Goal: Task Accomplishment & Management: Use online tool/utility

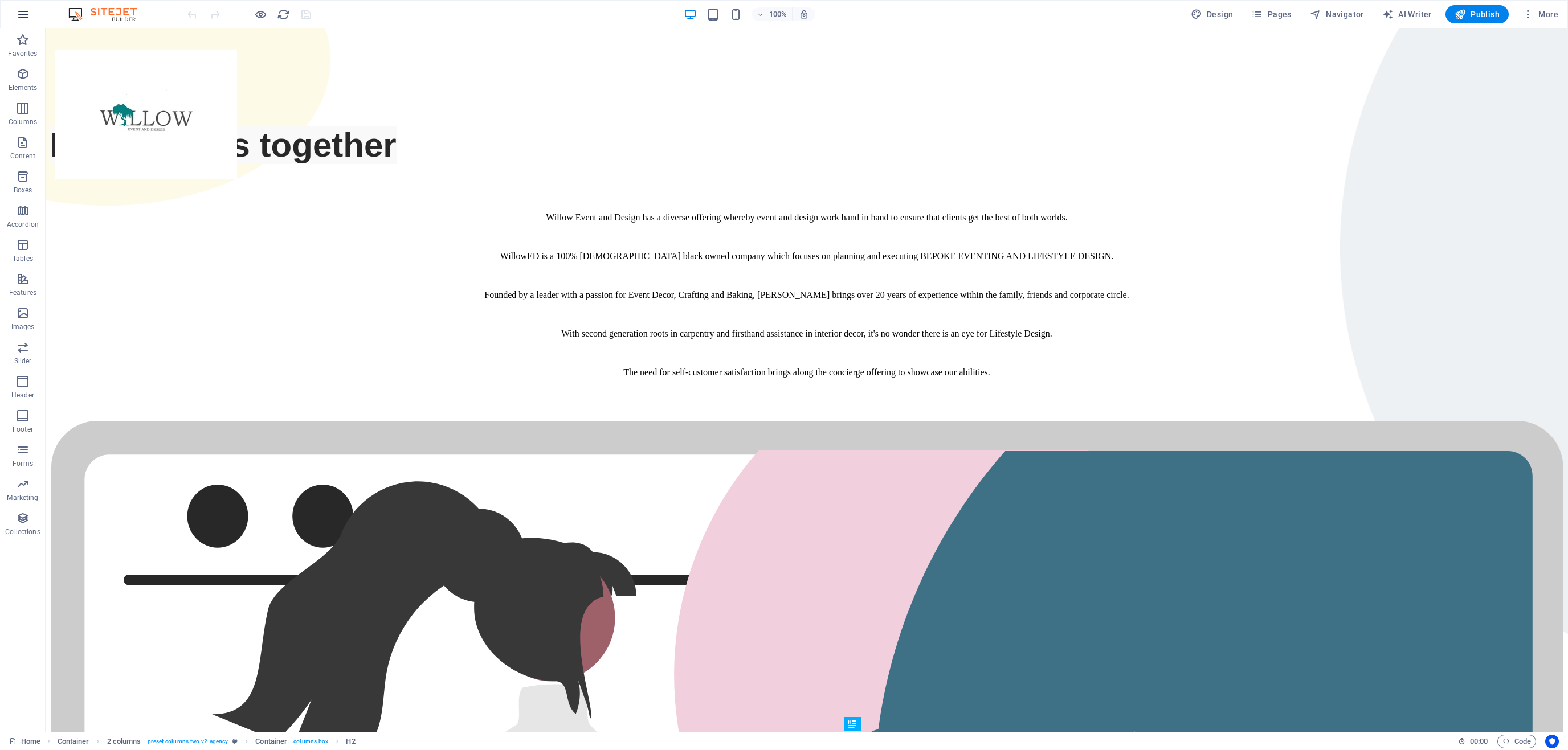
click at [33, 14] on button "button" at bounding box center [24, 14] width 27 height 27
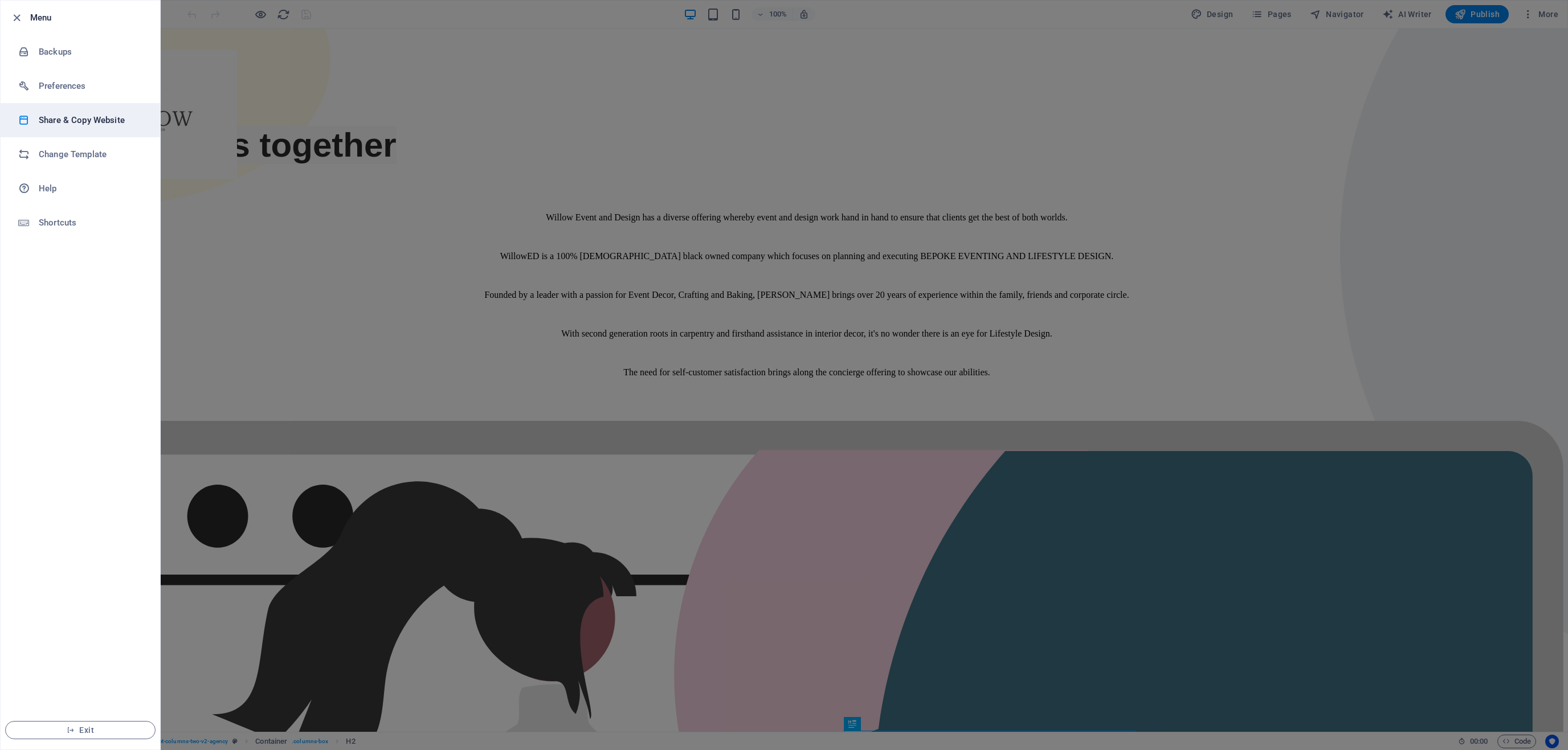
click at [84, 124] on h6 "Share & Copy Website" at bounding box center [91, 120] width 106 height 14
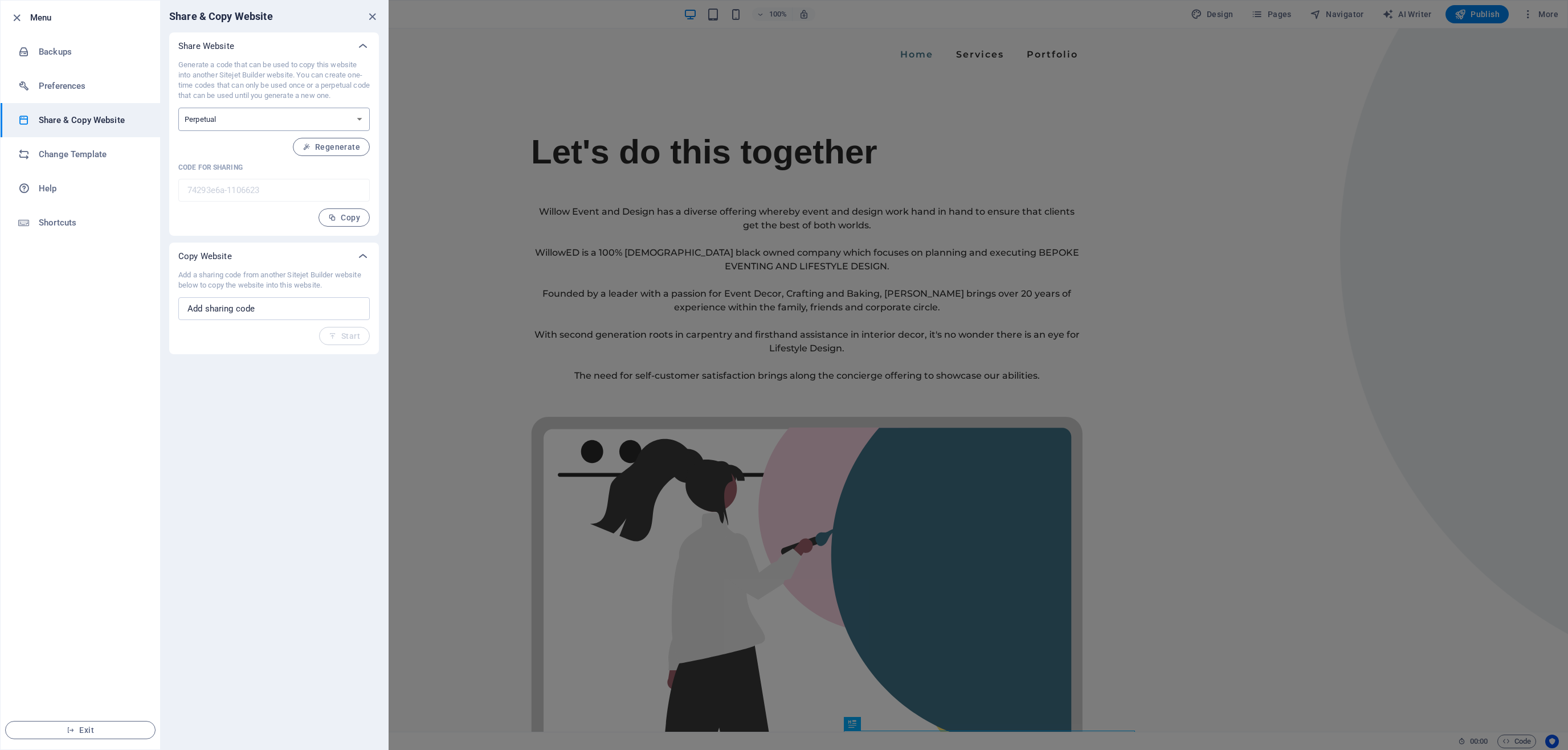
click at [179, 108] on select "One-time Perpetual" at bounding box center [274, 119] width 192 height 24
select select "onetime"
click option "One-time" at bounding box center [0, 0] width 0 height 0
click at [344, 144] on span "Generate" at bounding box center [335, 147] width 49 height 9
type input "ffdf1a6e-1106623"
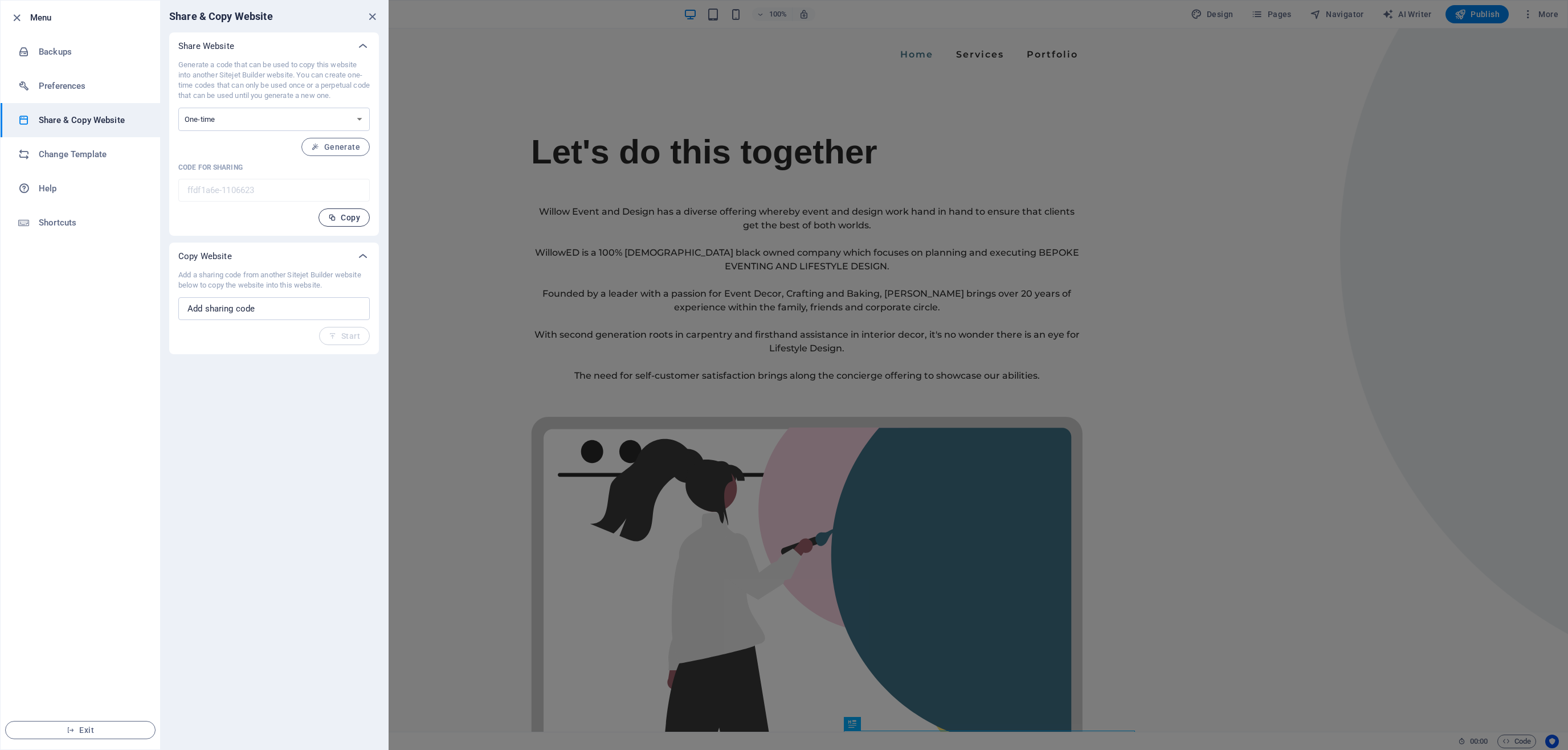
click at [344, 219] on span "Copy" at bounding box center [344, 217] width 32 height 9
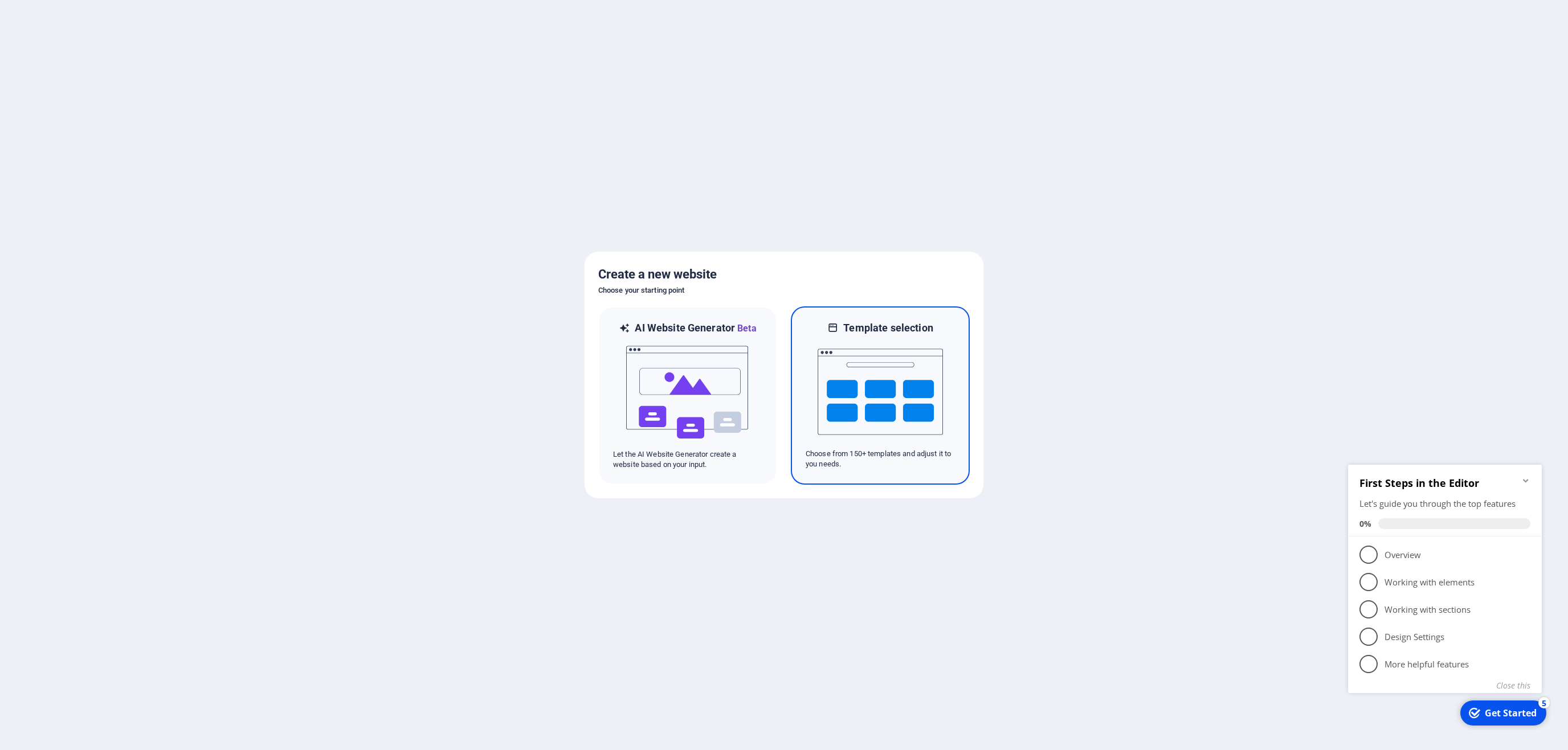
click at [857, 392] on img at bounding box center [880, 392] width 125 height 114
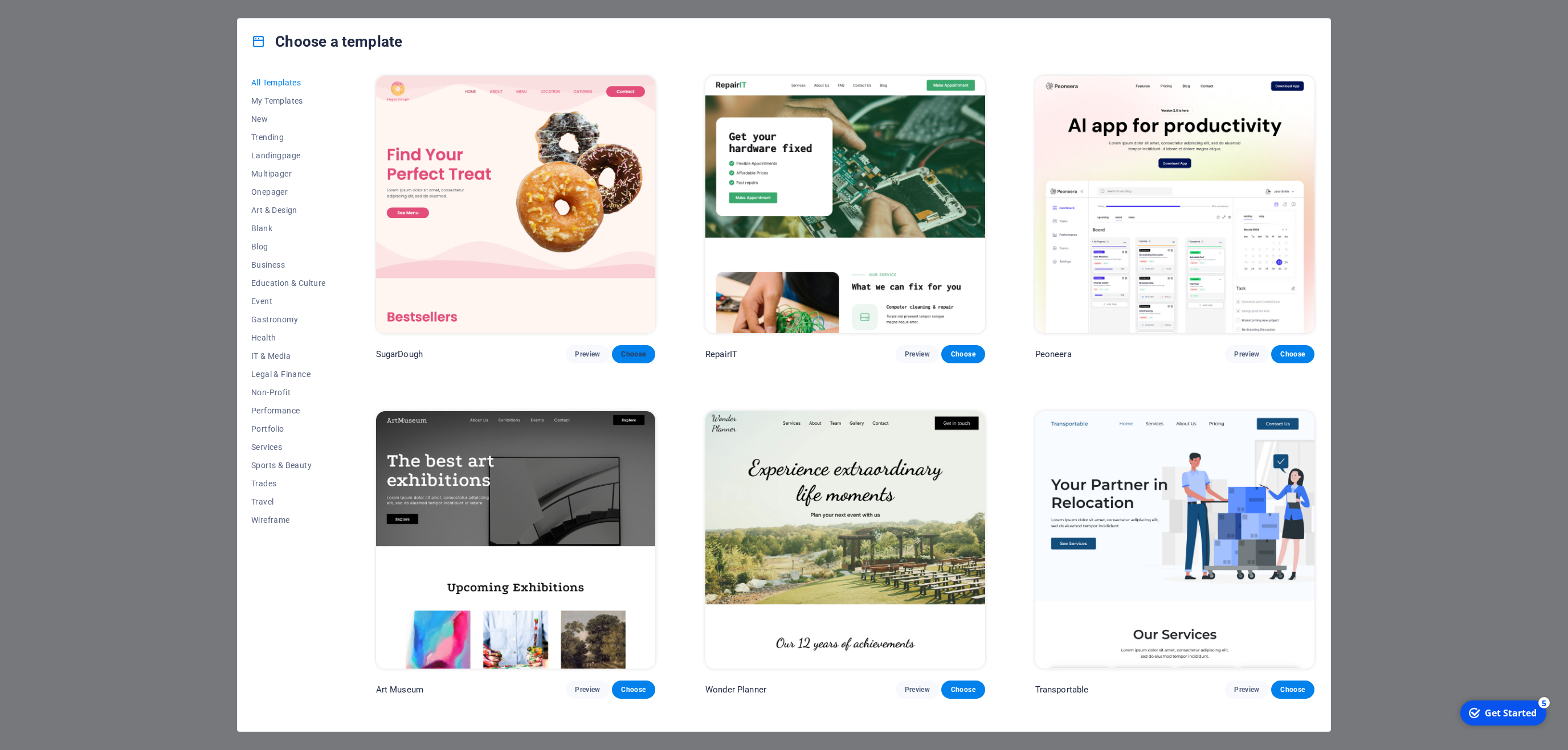
click at [636, 359] on span "Choose" at bounding box center [633, 354] width 25 height 9
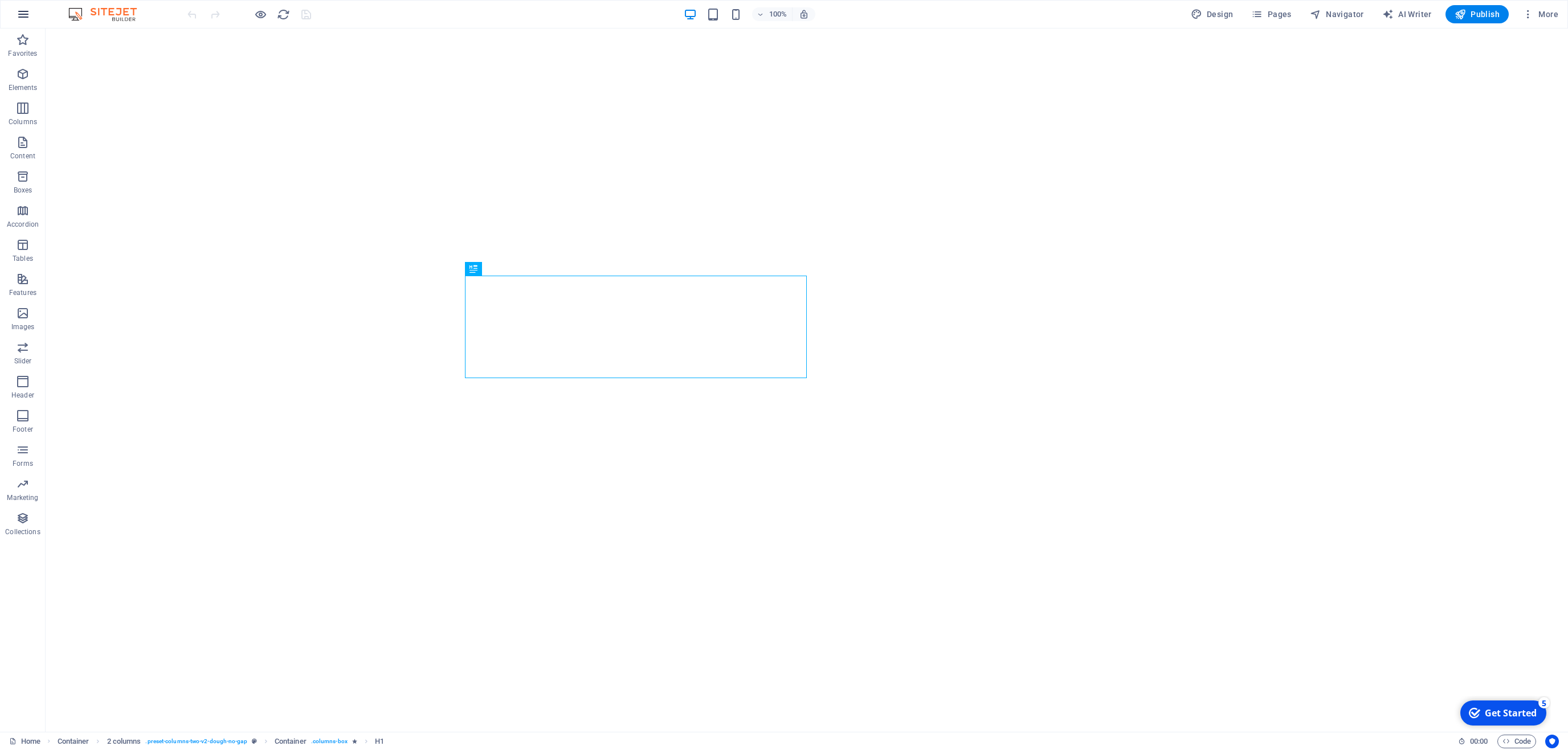
click at [30, 19] on button "button" at bounding box center [24, 14] width 27 height 27
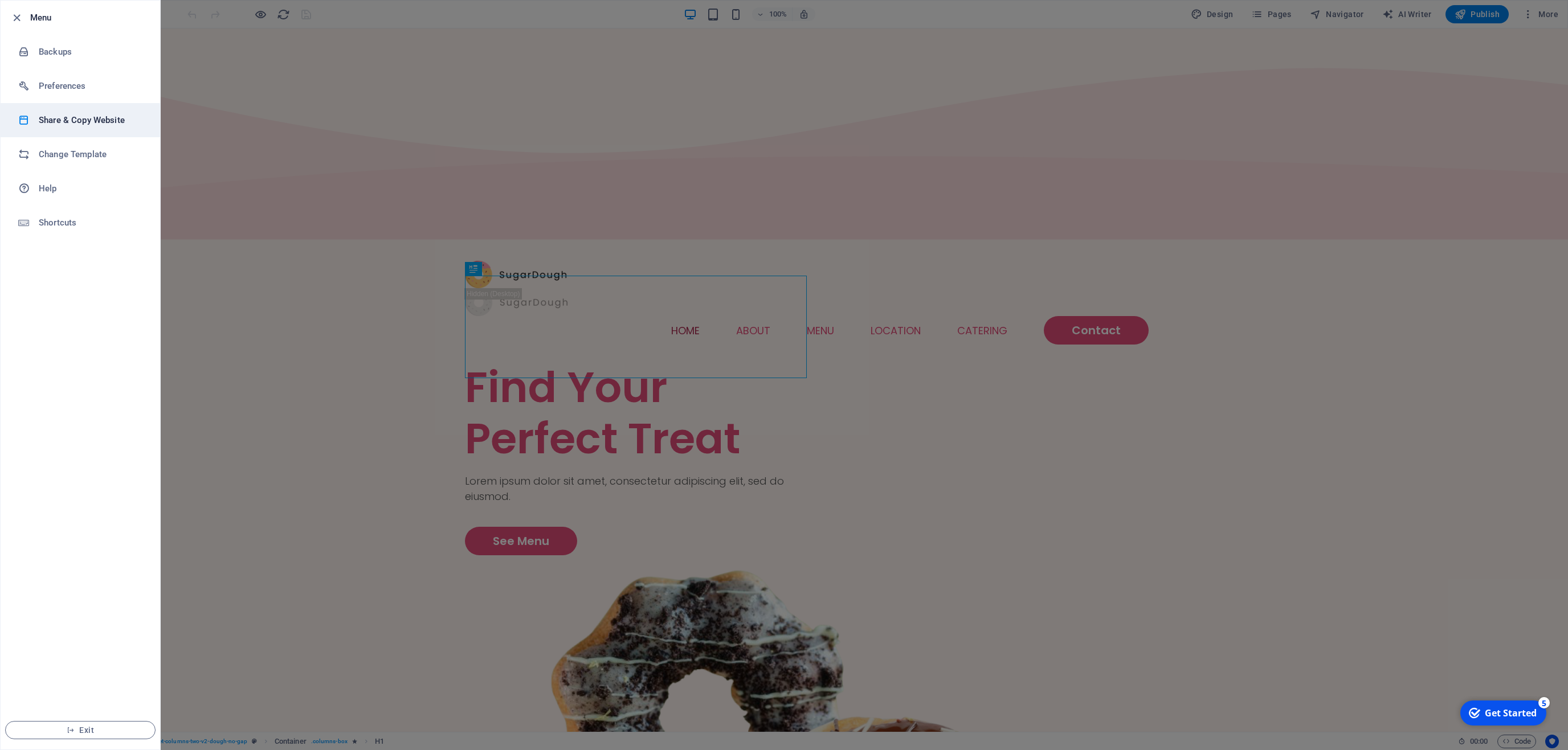
click at [97, 119] on h6 "Share & Copy Website" at bounding box center [91, 120] width 106 height 14
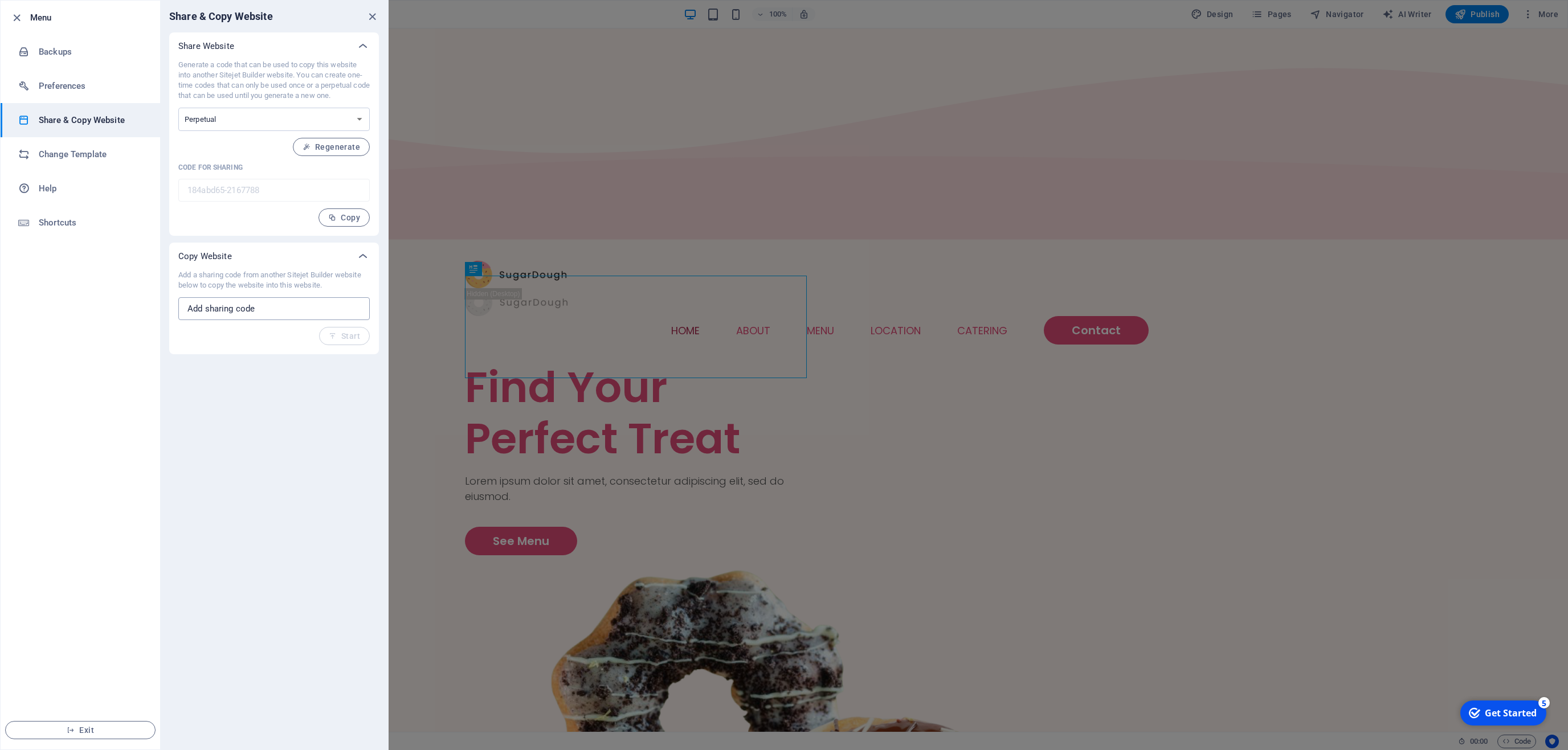
click at [269, 311] on input "text" at bounding box center [274, 309] width 192 height 23
paste input "ffdf1a6e-1106623"
type input "ffdf1a6e-1106623"
click at [358, 337] on span "Start" at bounding box center [344, 336] width 31 height 9
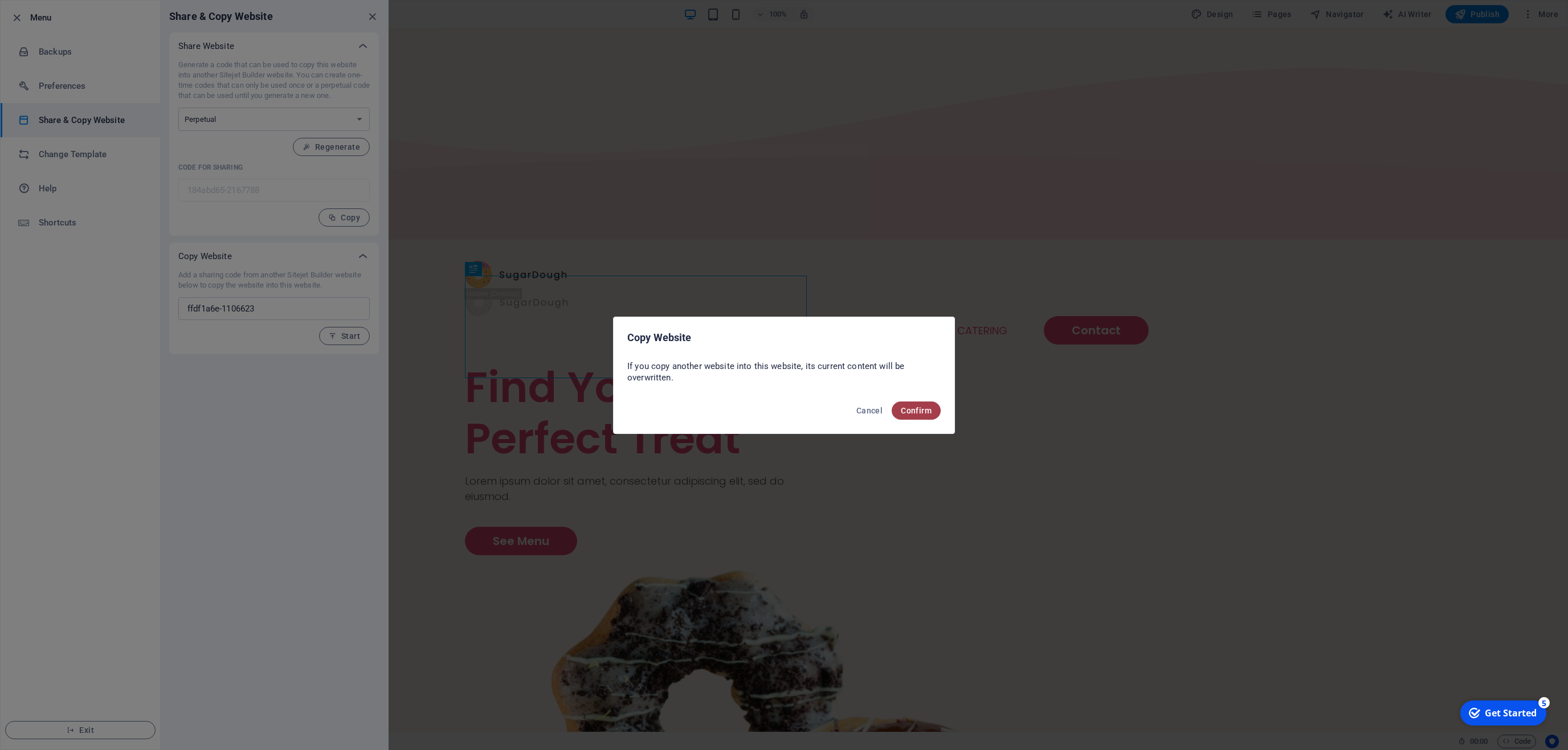
click at [916, 404] on button "Confirm" at bounding box center [916, 410] width 49 height 18
click at [923, 413] on span "Confirm" at bounding box center [916, 410] width 30 height 9
click at [920, 416] on span "Done" at bounding box center [913, 410] width 36 height 11
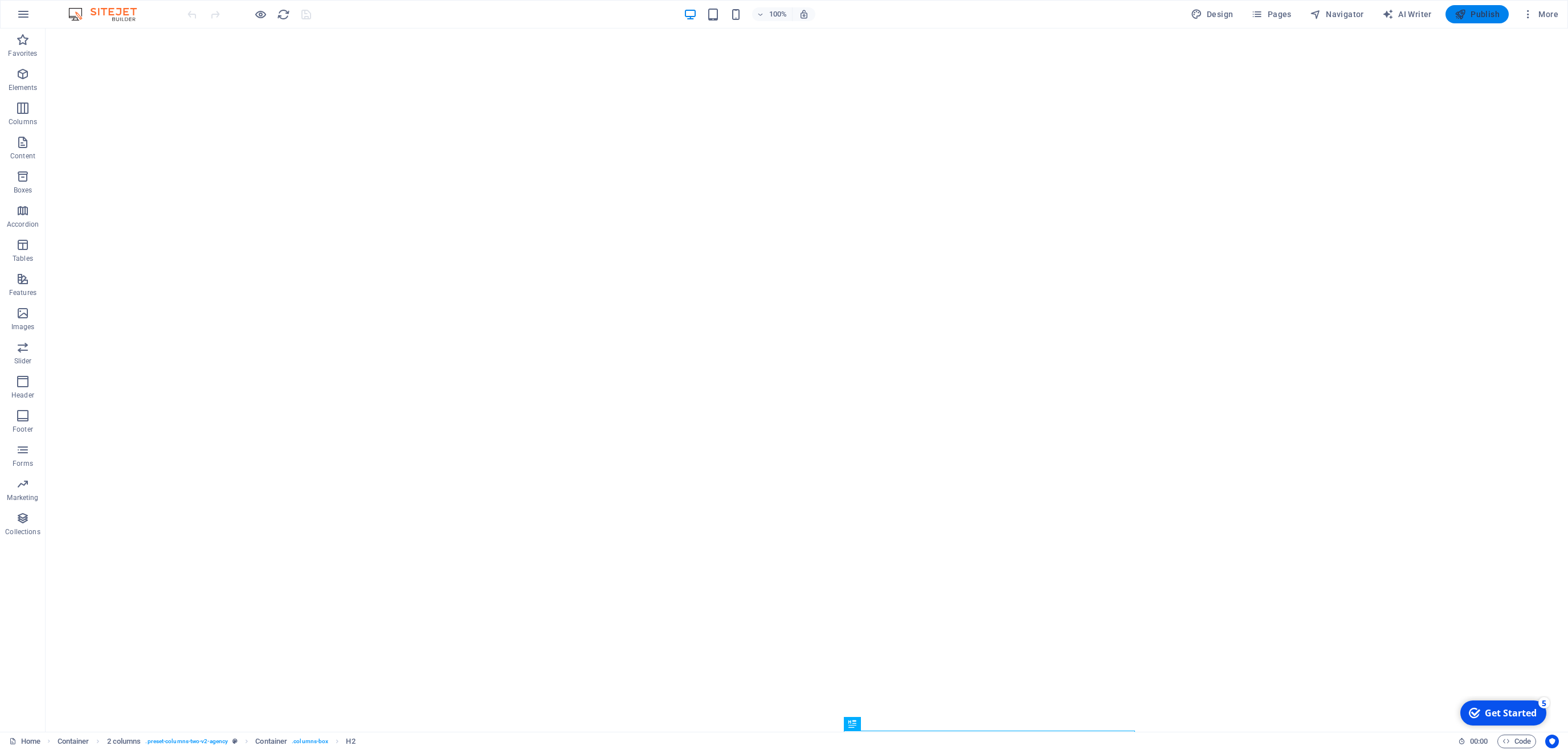
click at [1479, 17] on span "Publish" at bounding box center [1477, 14] width 45 height 11
